Goal: Check status: Check status

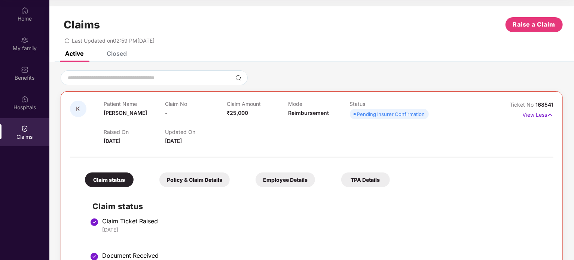
scroll to position [98, 0]
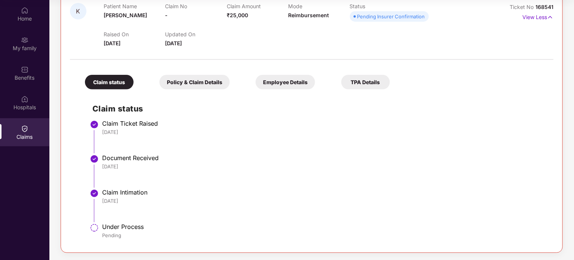
click at [212, 77] on div "Policy & Claim Details" at bounding box center [195, 82] width 70 height 15
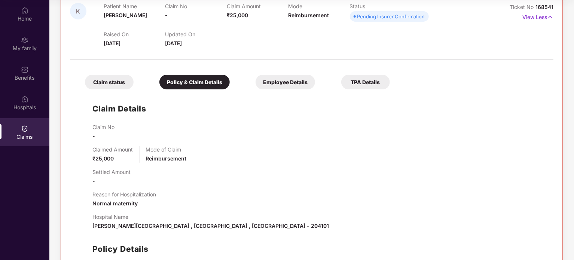
click at [124, 81] on div "Claim status" at bounding box center [109, 82] width 49 height 15
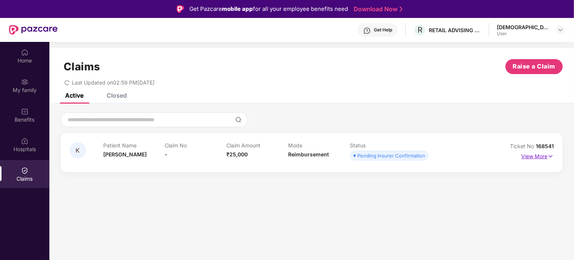
click at [547, 158] on p "View More" at bounding box center [538, 156] width 33 height 10
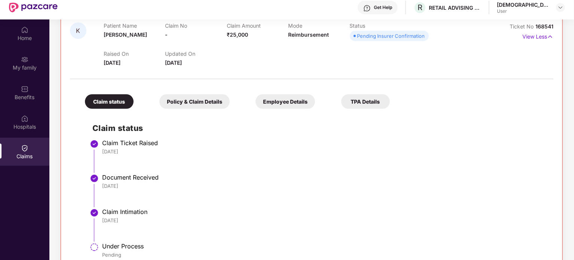
scroll to position [42, 0]
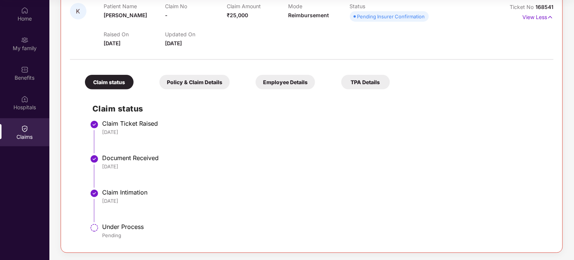
click at [137, 189] on div "Claim Intimation" at bounding box center [324, 192] width 444 height 7
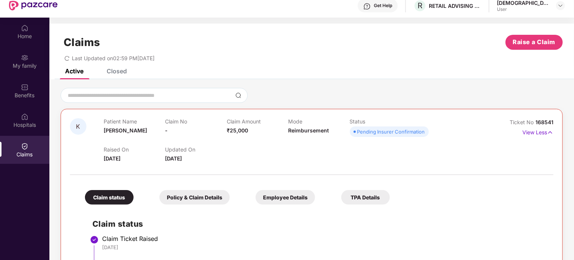
scroll to position [0, 0]
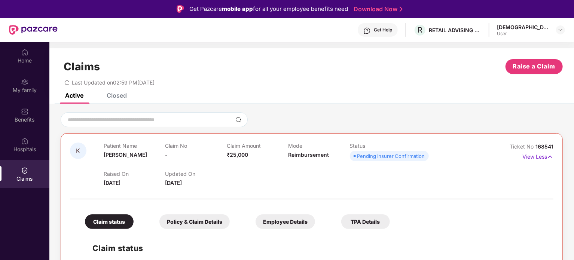
click at [392, 27] on div "Get Help" at bounding box center [383, 30] width 18 height 6
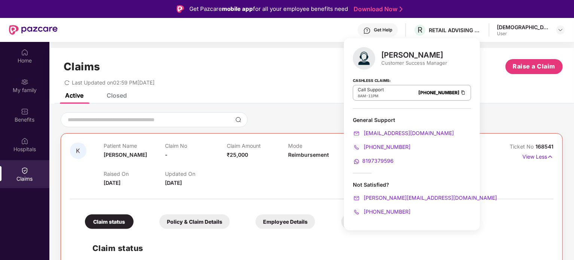
click at [410, 64] on div "Customer Success Manager" at bounding box center [415, 63] width 66 height 7
drag, startPoint x: 410, startPoint y: 64, endPoint x: 406, endPoint y: 52, distance: 12.3
click at [406, 52] on div "Harshal Bedi Customer Success Manager" at bounding box center [415, 59] width 66 height 16
click at [406, 52] on div "Harshal Bedi" at bounding box center [415, 55] width 66 height 9
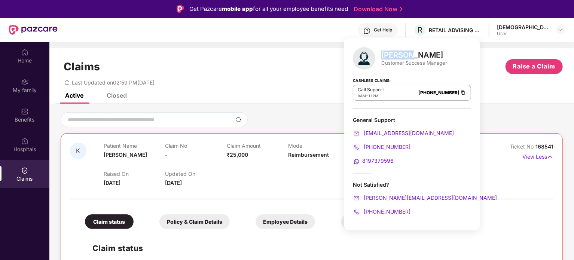
click at [406, 52] on div "Harshal Bedi" at bounding box center [415, 55] width 66 height 9
drag, startPoint x: 406, startPoint y: 52, endPoint x: 416, endPoint y: 61, distance: 13.0
click at [416, 61] on div "Harshal Bedi Customer Success Manager" at bounding box center [415, 59] width 66 height 16
click at [246, 64] on div "Claims Raise a Claim" at bounding box center [312, 66] width 502 height 15
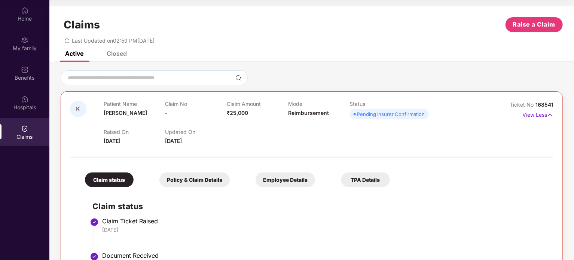
click at [309, 116] on span "Reimbursement" at bounding box center [308, 113] width 41 height 6
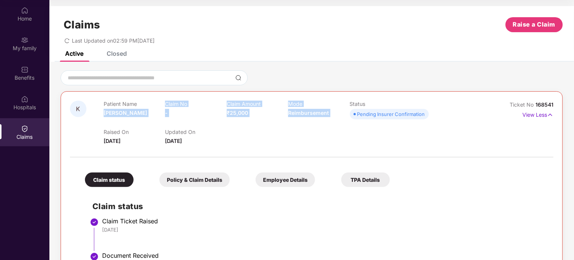
drag, startPoint x: 309, startPoint y: 116, endPoint x: 127, endPoint y: 117, distance: 181.6
click at [127, 117] on div "Patient Name Kamalesh Claim No - Claim Amount ₹25,000 Mode Reimbursement Status…" at bounding box center [289, 111] width 370 height 21
click at [312, 113] on span "Reimbursement" at bounding box center [308, 113] width 41 height 6
drag, startPoint x: 312, startPoint y: 113, endPoint x: 90, endPoint y: 95, distance: 222.7
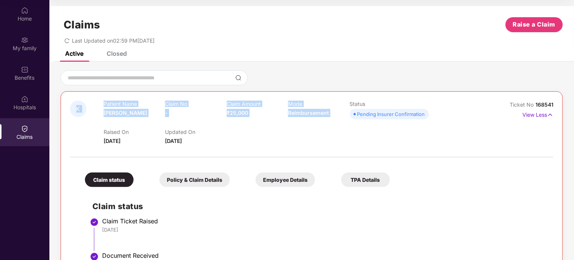
click at [83, 97] on div "K Patient Name Kamalesh Claim No - Claim Amount ₹25,000 Mode Reimbursement Stat…" at bounding box center [312, 220] width 502 height 259
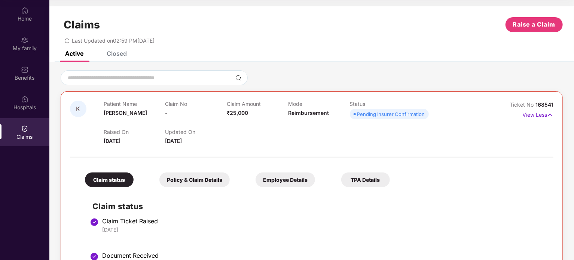
click at [124, 58] on div "Closed" at bounding box center [110, 53] width 31 height 16
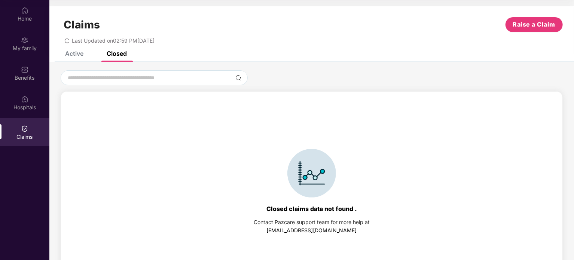
click at [84, 53] on div "Active Closed" at bounding box center [90, 53] width 73 height 16
click at [72, 54] on div "Active" at bounding box center [74, 53] width 18 height 7
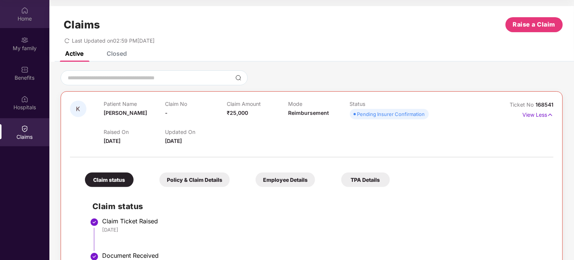
click at [31, 12] on div "Home" at bounding box center [24, 14] width 49 height 28
